Goal: Browse casually

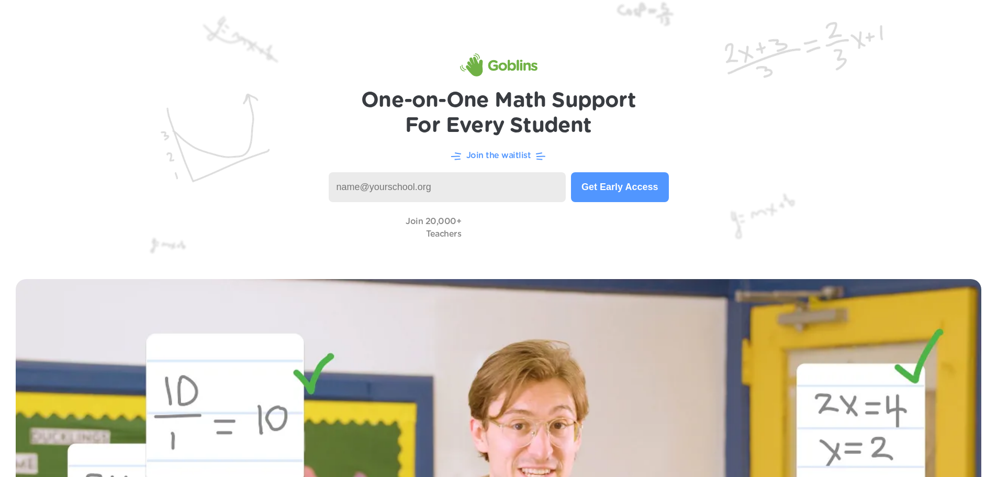
click at [162, 70] on img at bounding box center [498, 131] width 997 height 263
click at [830, 24] on img at bounding box center [498, 131] width 997 height 263
click at [222, 106] on img at bounding box center [498, 131] width 997 height 263
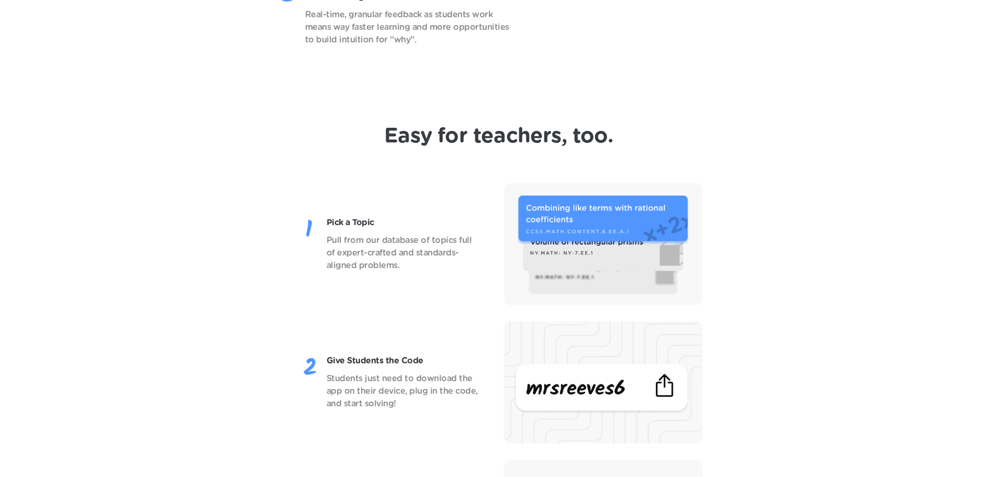
scroll to position [1257, 0]
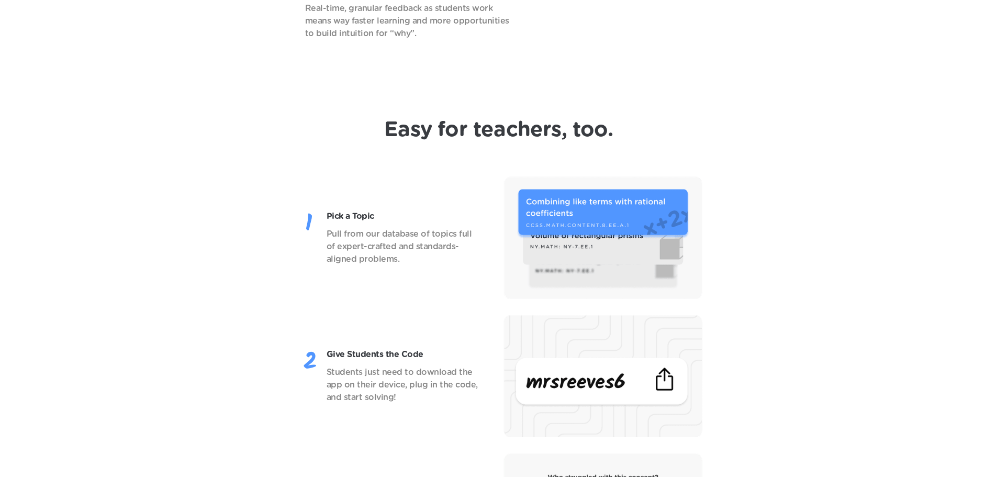
click at [191, 147] on header "Easy for teachers, too. Pick a Topic Pull from our database of topics full of e…" at bounding box center [498, 397] width 997 height 603
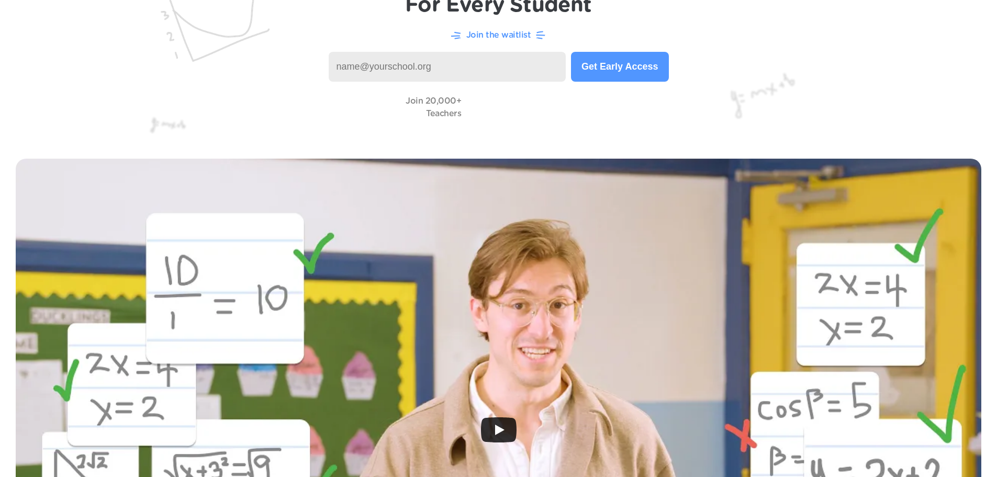
scroll to position [0, 0]
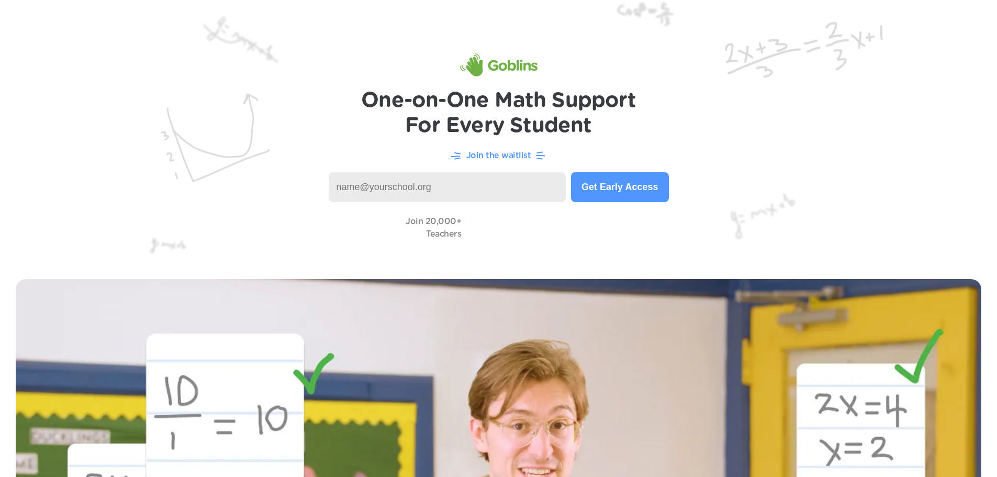
click at [156, 54] on img at bounding box center [498, 131] width 997 height 263
click at [331, 150] on div "Join the waitlist" at bounding box center [499, 155] width 956 height 13
click at [877, 146] on img at bounding box center [498, 131] width 997 height 263
click at [638, 81] on img at bounding box center [498, 131] width 997 height 263
click at [526, 194] on input at bounding box center [448, 187] width 238 height 30
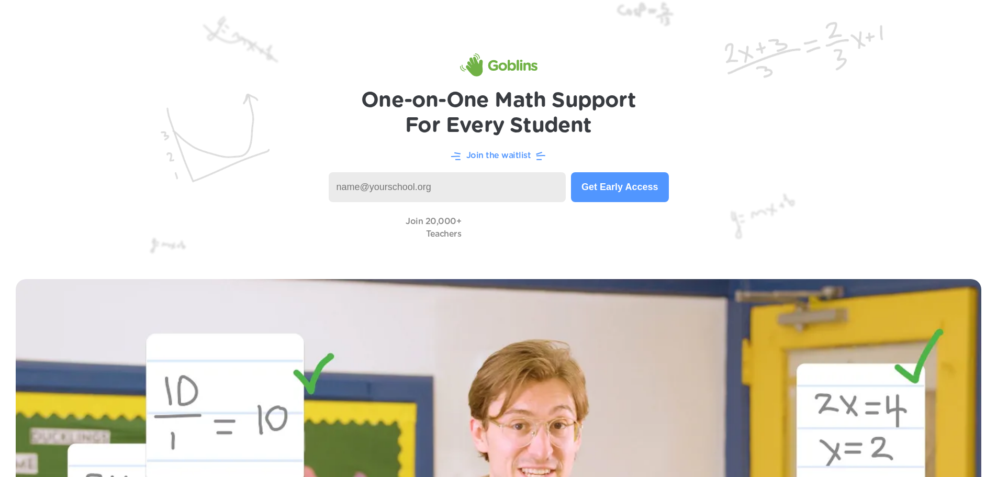
click at [634, 134] on h1 "One-on-One Math Support For Every Student" at bounding box center [498, 113] width 275 height 50
click at [7, 181] on img at bounding box center [498, 131] width 997 height 263
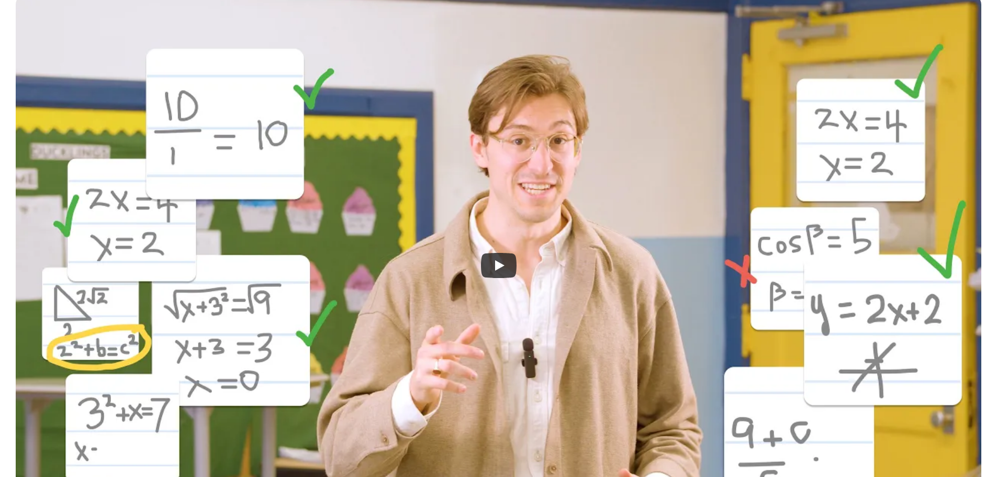
scroll to position [314, 0]
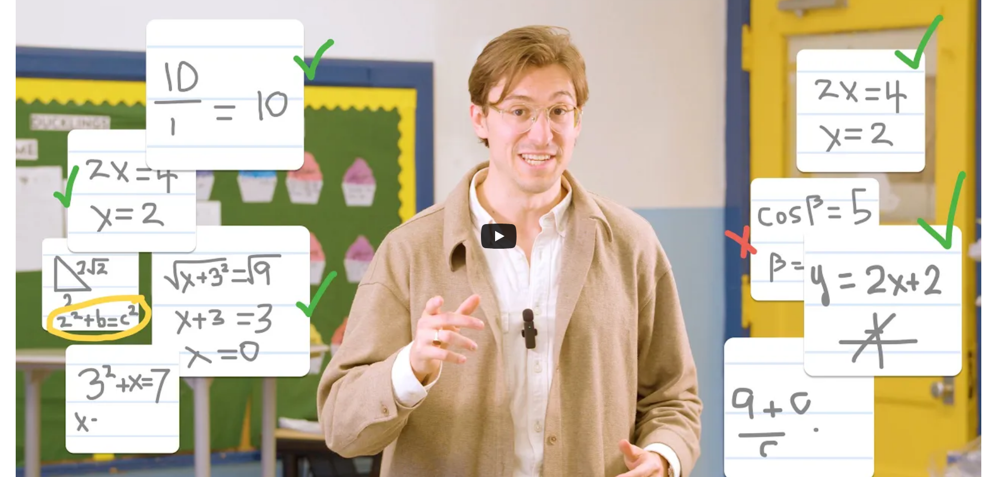
click at [697, 155] on div at bounding box center [499, 236] width 966 height 542
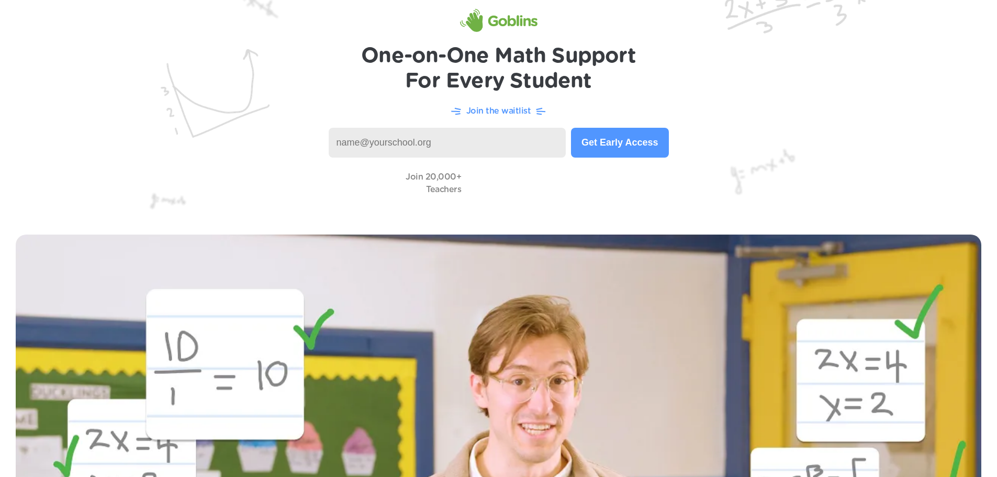
scroll to position [0, 0]
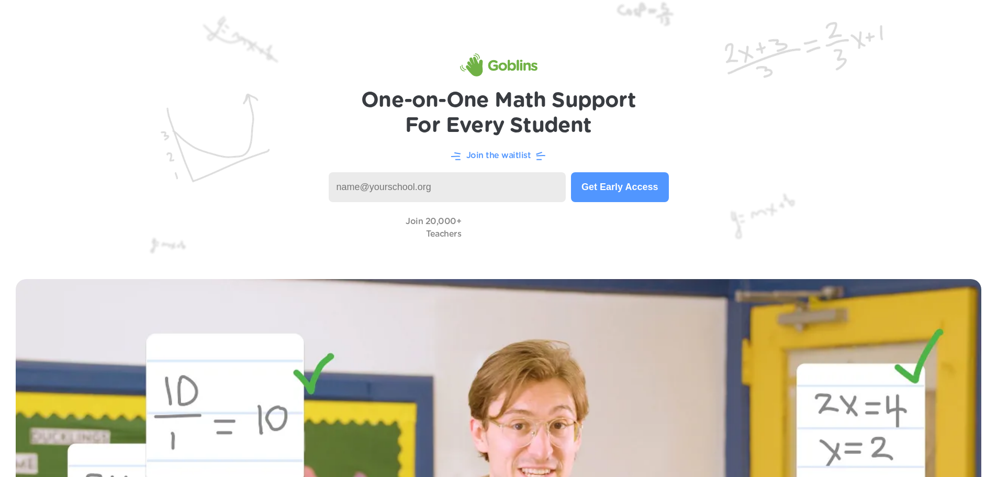
click at [765, 106] on img at bounding box center [498, 131] width 997 height 263
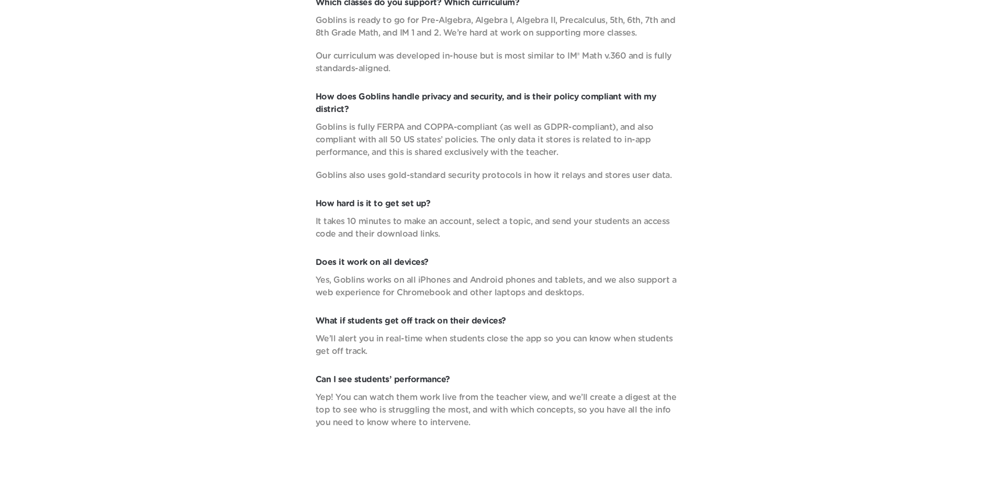
scroll to position [4002, 0]
